Goal: Task Accomplishment & Management: Complete application form

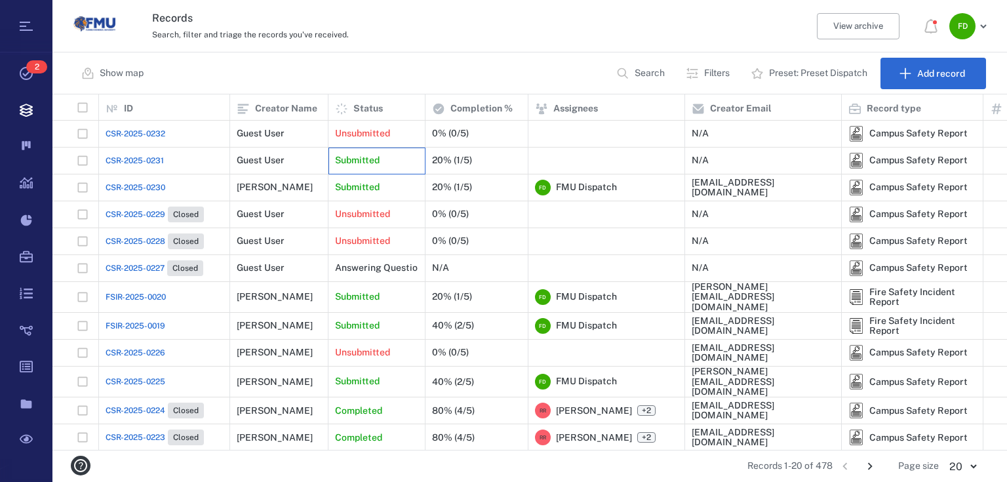
click at [408, 163] on div "Submitted" at bounding box center [376, 160] width 83 height 26
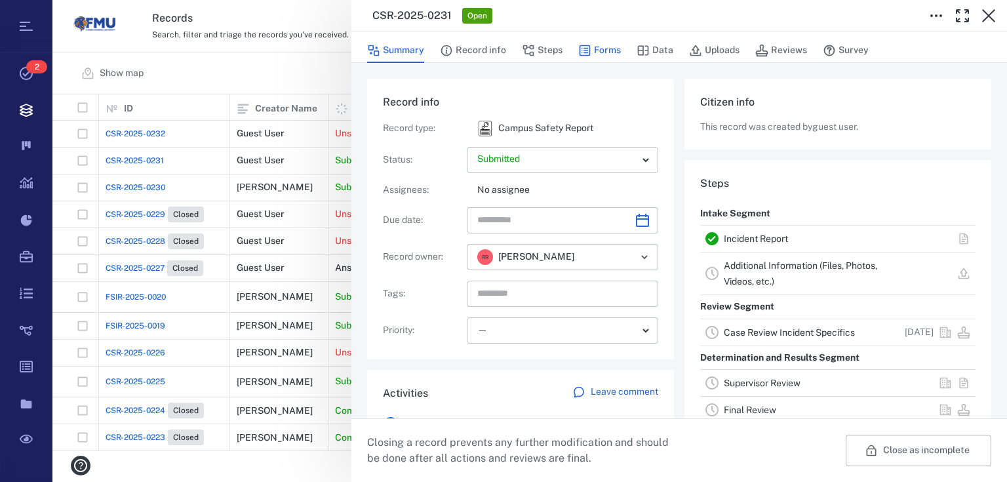
click at [617, 52] on button "Forms" at bounding box center [599, 50] width 43 height 25
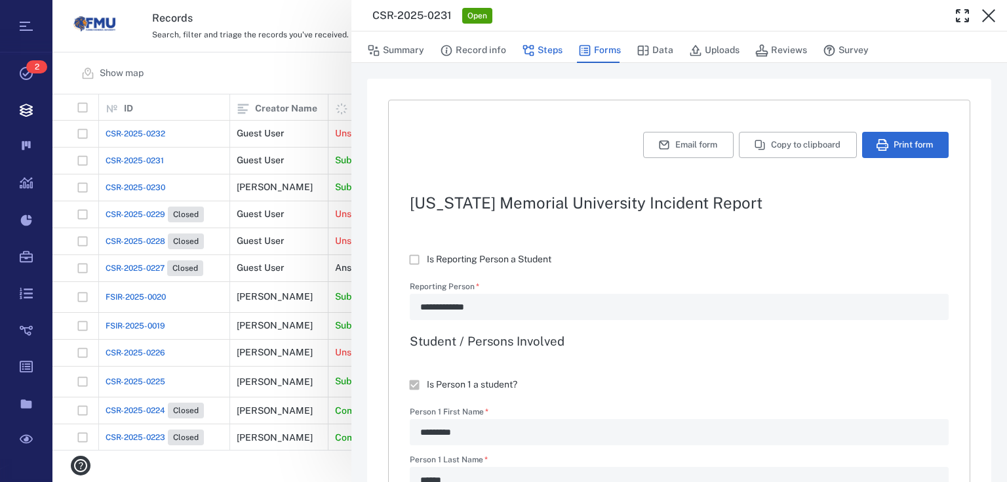
click at [553, 48] on button "Steps" at bounding box center [542, 50] width 41 height 25
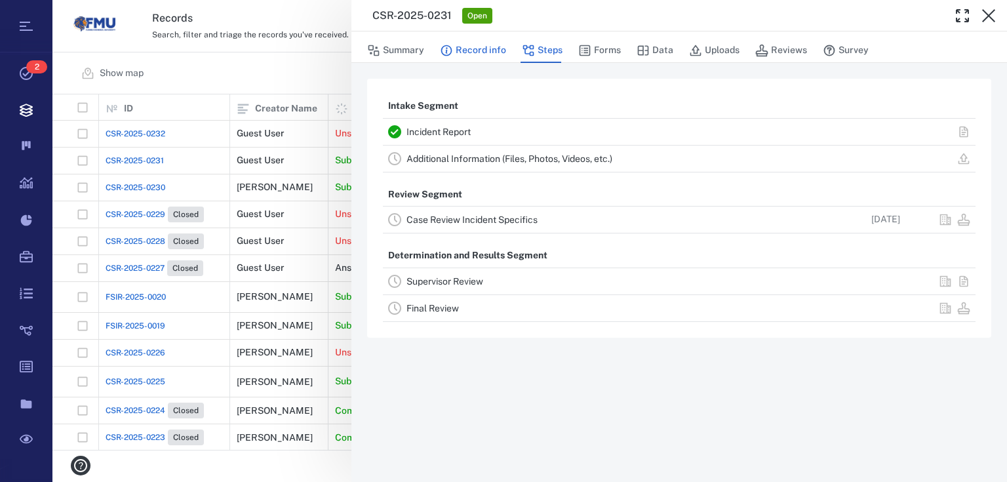
click at [485, 50] on button "Record info" at bounding box center [473, 50] width 66 height 25
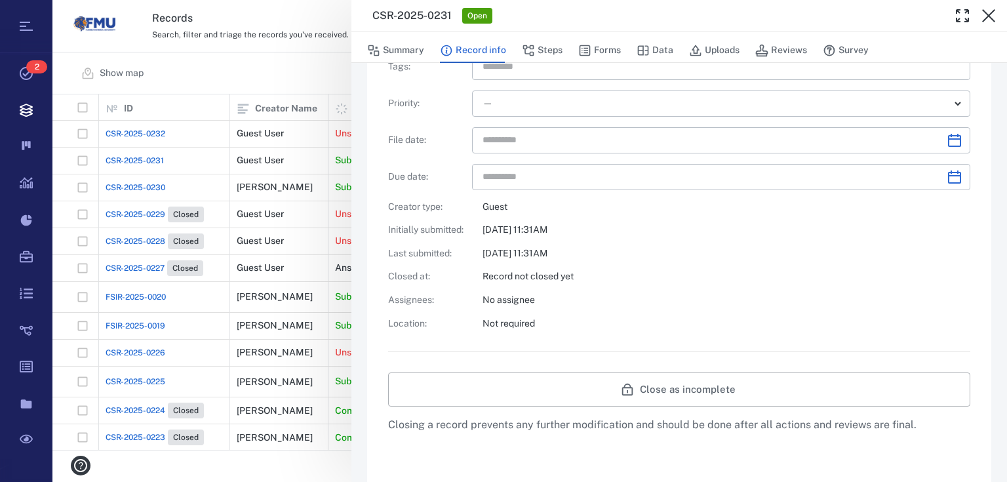
scroll to position [315, 0]
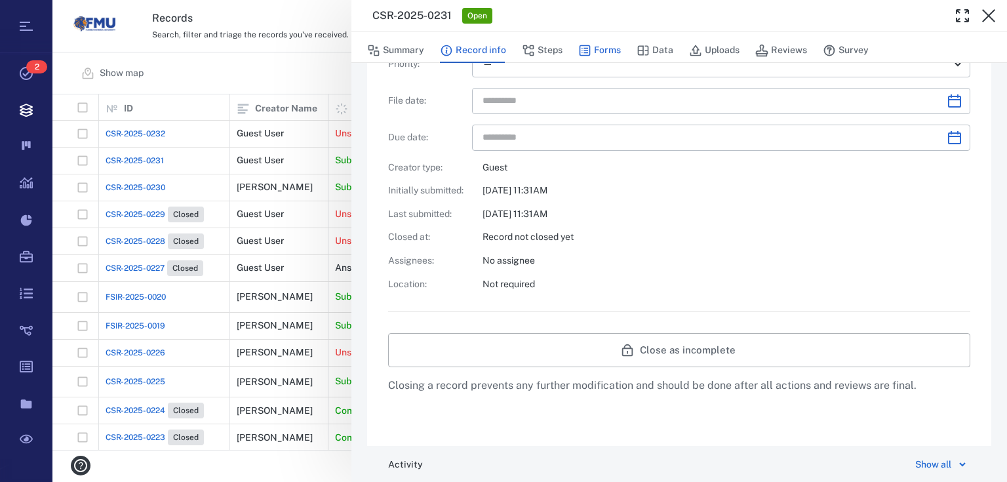
click at [602, 50] on button "Forms" at bounding box center [599, 50] width 43 height 25
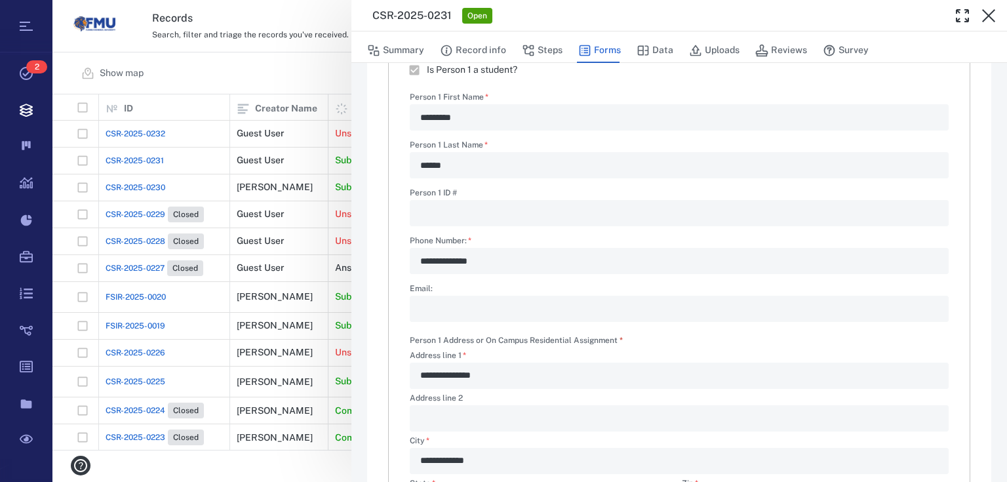
type textarea "*"
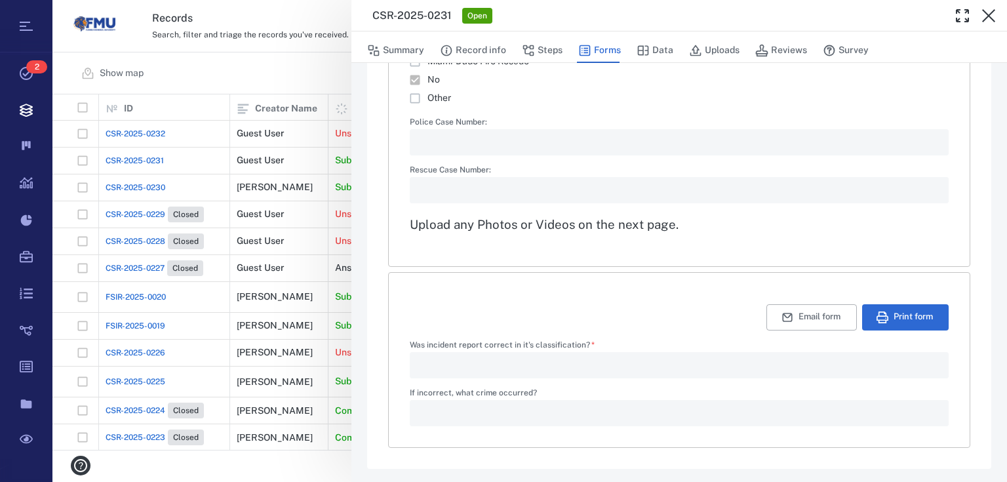
scroll to position [2314, 0]
click at [656, 56] on button "Data" at bounding box center [654, 50] width 37 height 25
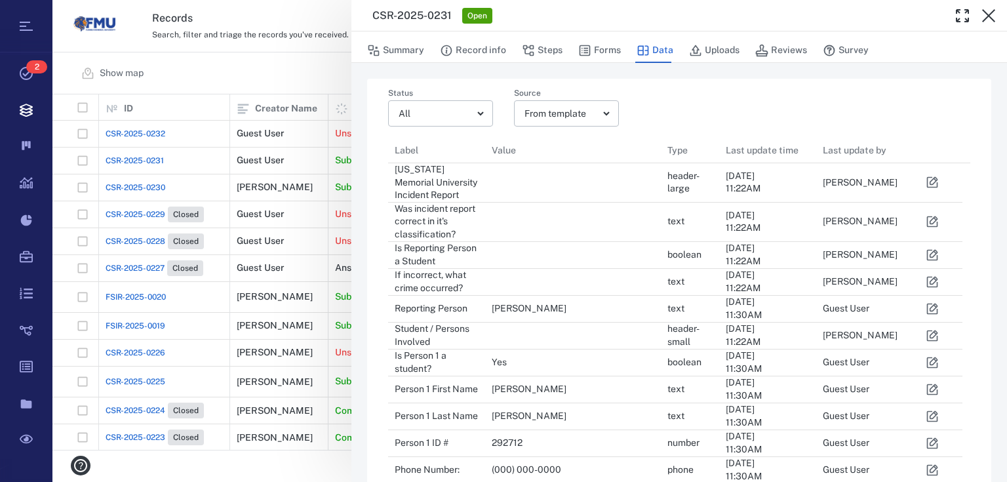
scroll to position [8, 8]
click at [538, 51] on button "Steps" at bounding box center [542, 50] width 41 height 25
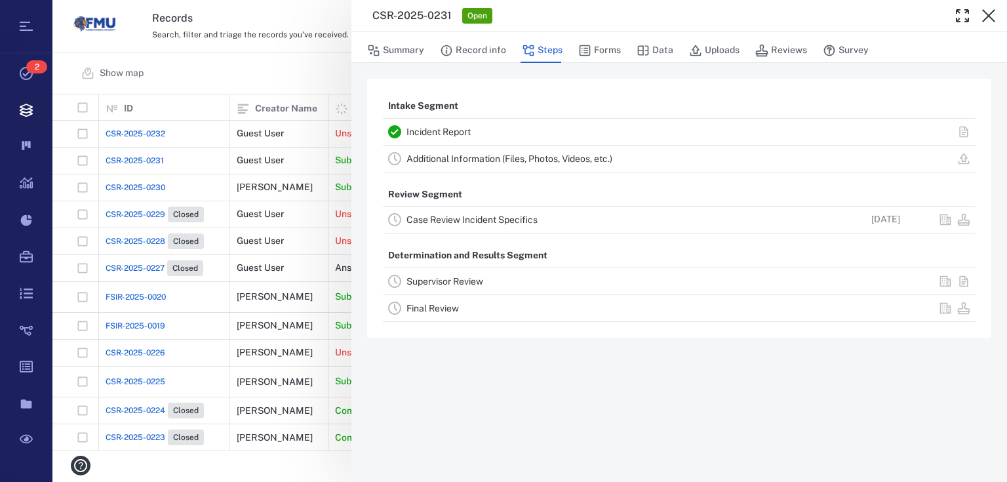
click at [510, 229] on div "Case Review Incident Specifics [DATE]" at bounding box center [679, 219] width 593 height 26
click at [512, 222] on link "Case Review Incident Specifics" at bounding box center [471, 219] width 131 height 10
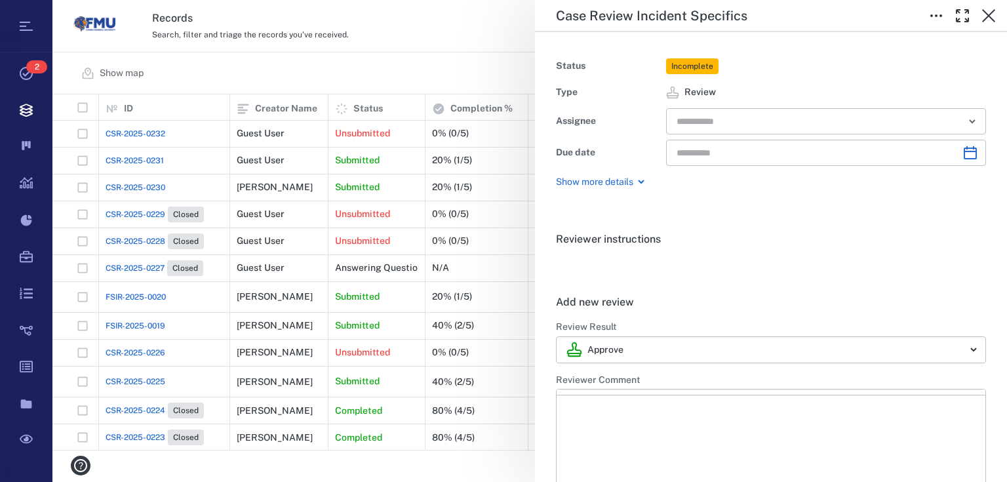
type input "**********"
click at [744, 129] on input "text" at bounding box center [810, 121] width 271 height 18
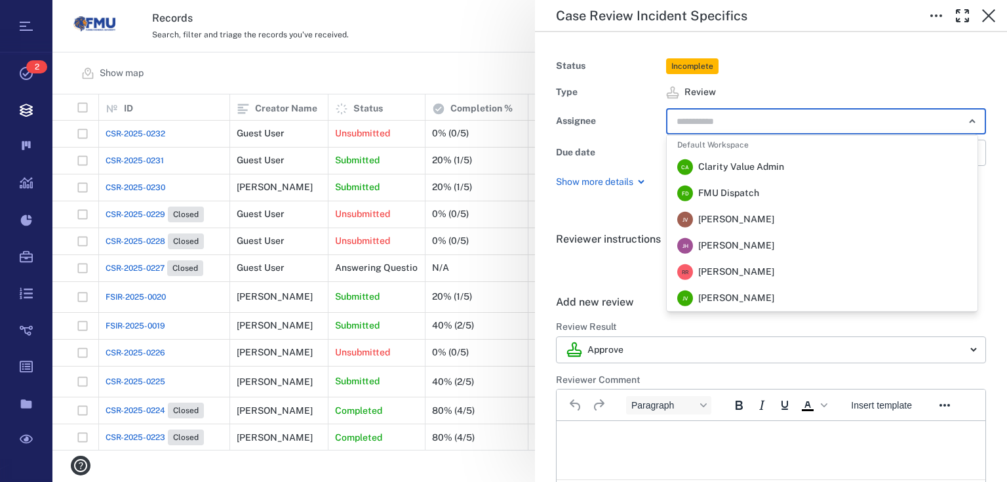
click at [732, 199] on span "FMU Dispatch" at bounding box center [728, 193] width 61 height 13
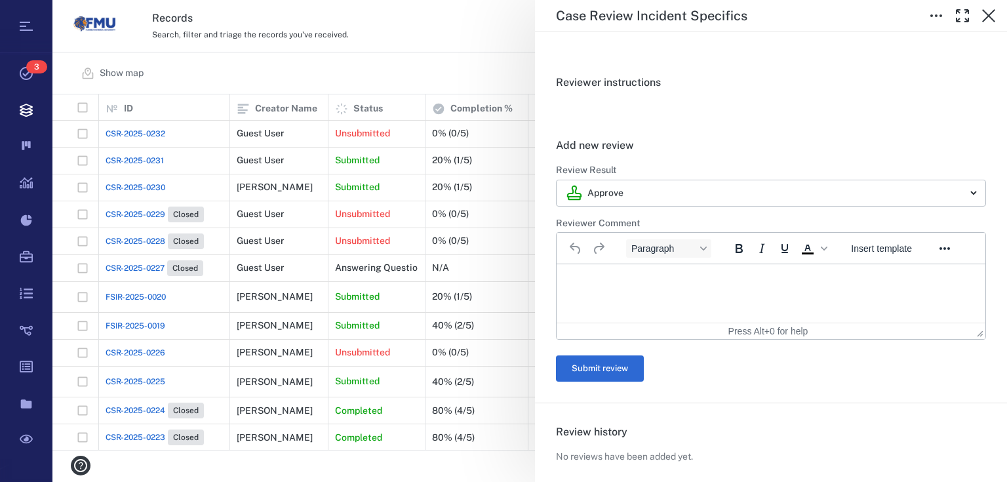
scroll to position [157, 0]
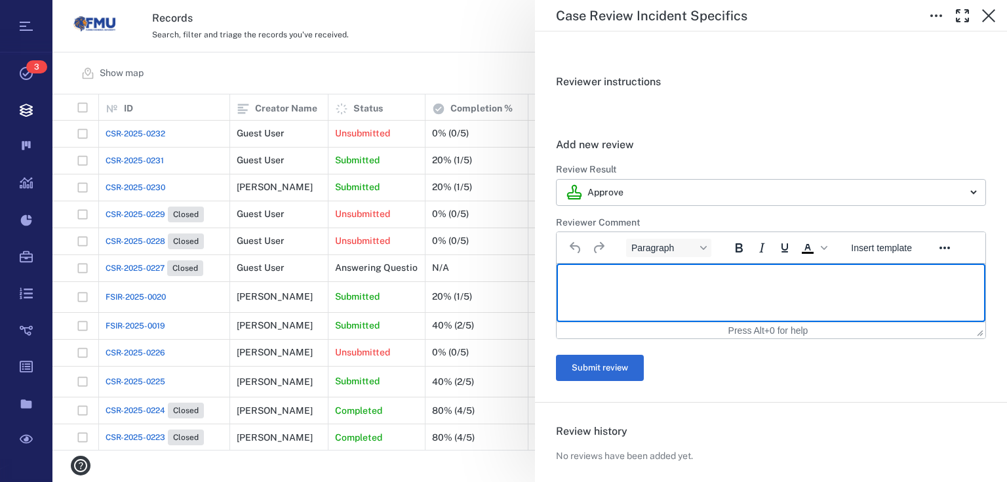
click at [601, 274] on p "Rich Text Area. Press ALT-0 for help." at bounding box center [771, 280] width 406 height 12
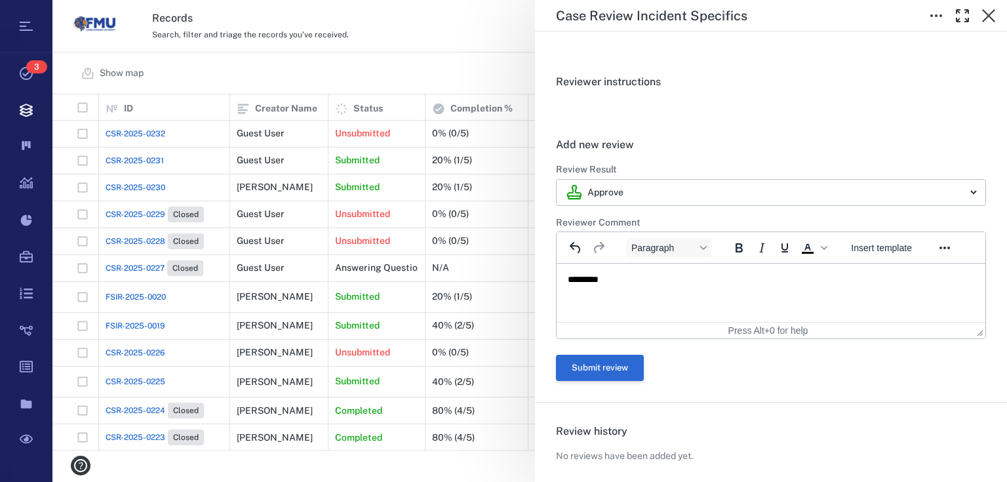
click at [591, 370] on button "Submit review" at bounding box center [600, 368] width 88 height 26
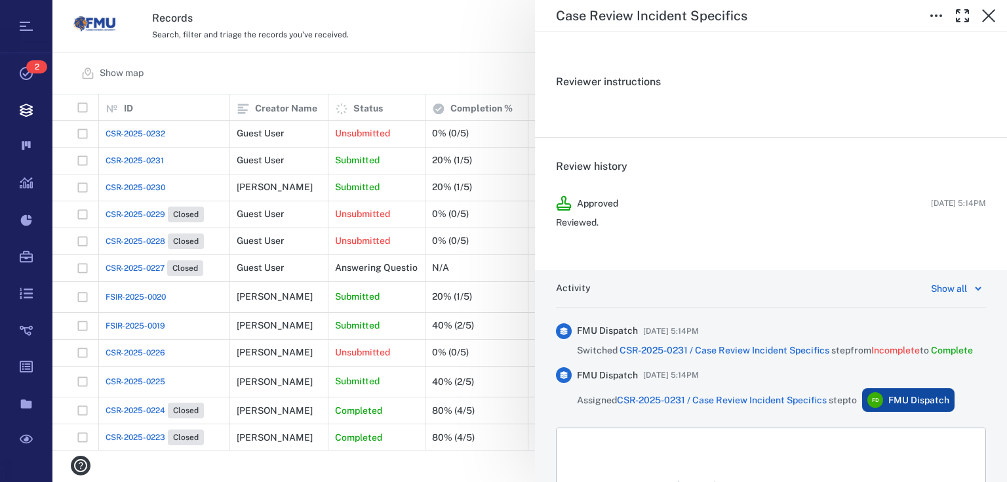
click at [351, 182] on div "**********" at bounding box center [529, 241] width 954 height 482
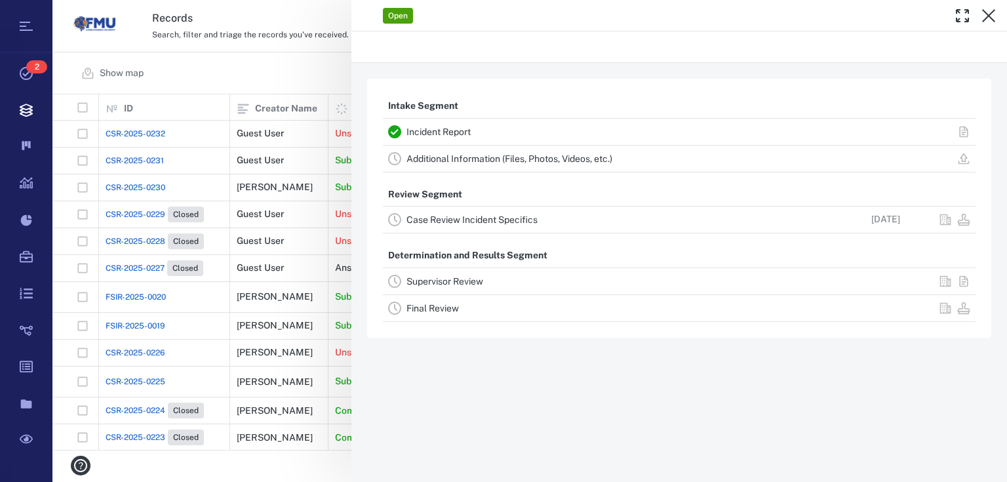
click at [351, 185] on div "Open Intake Segment Incident Report Additional Information (Files, Photos, Vide…" at bounding box center [529, 241] width 954 height 482
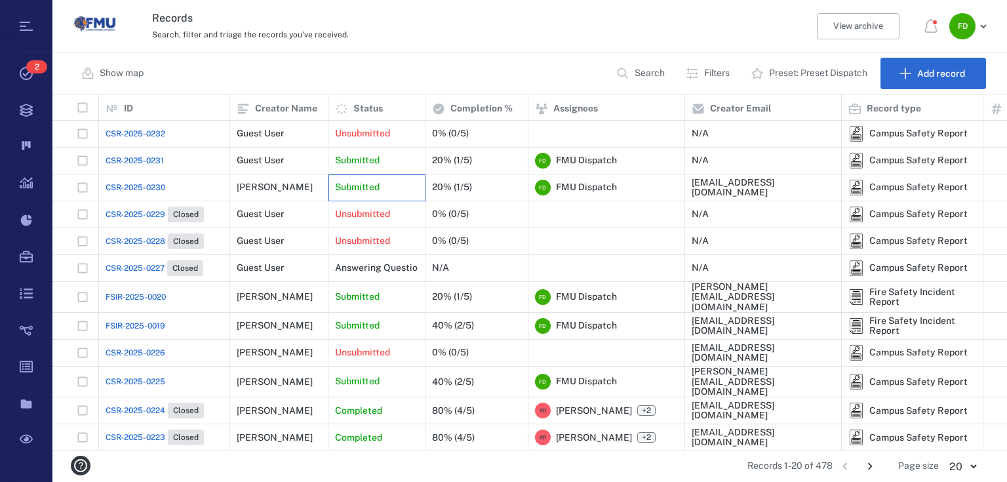
click at [374, 193] on p "Submitted" at bounding box center [357, 187] width 45 height 13
click at [351, 182] on p "Submitted" at bounding box center [357, 187] width 45 height 13
